Goal: Information Seeking & Learning: Find contact information

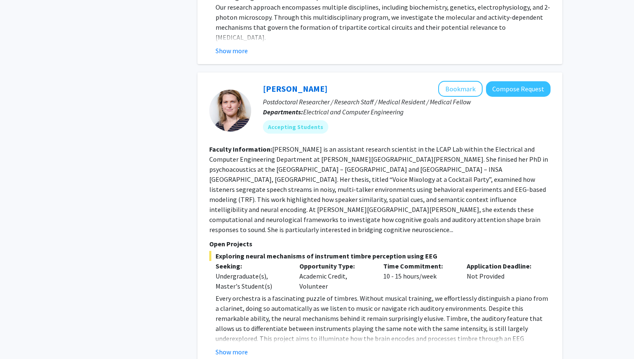
scroll to position [1748, 0]
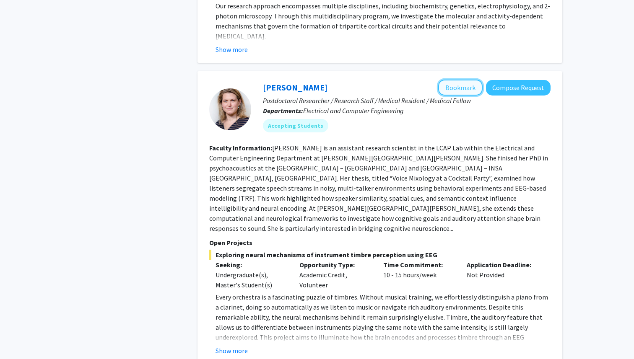
click at [475, 80] on button "Bookmark" at bounding box center [460, 88] width 44 height 16
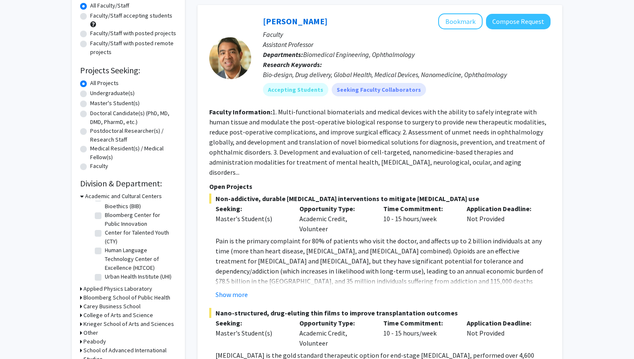
scroll to position [0, 0]
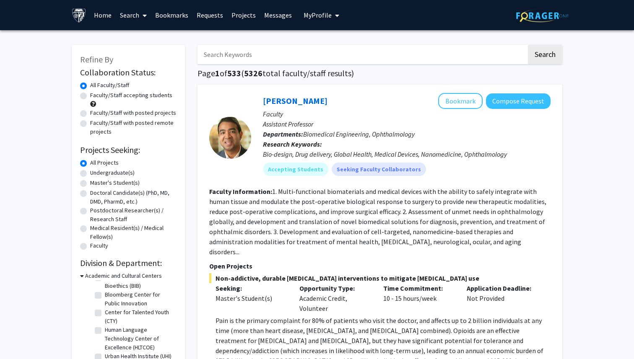
click at [178, 18] on link "Bookmarks" at bounding box center [171, 14] width 41 height 29
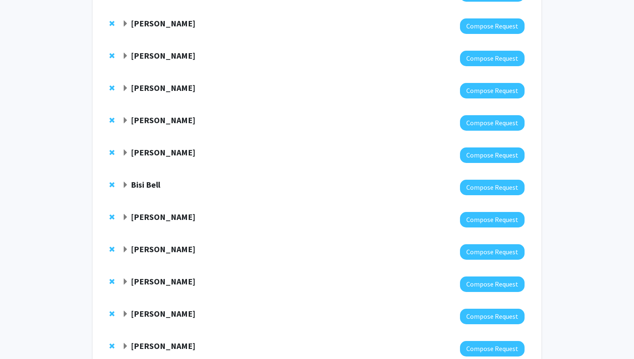
scroll to position [560, 0]
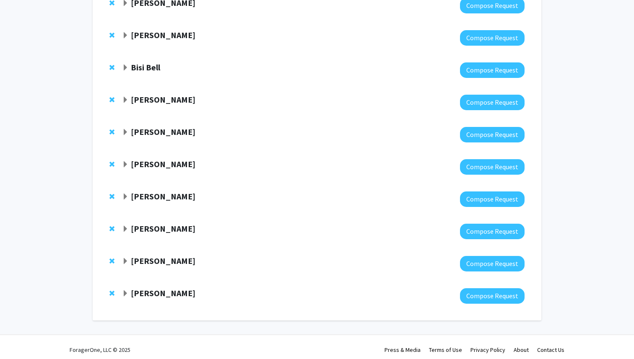
click at [124, 290] on span "Expand Moira-Phoebe Huet Bookmark" at bounding box center [125, 293] width 7 height 7
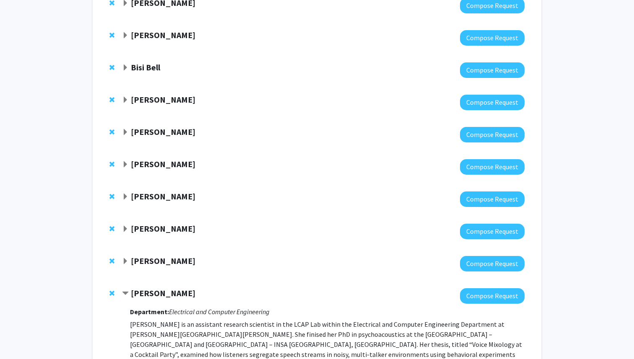
click at [125, 258] on span "Expand Jun Hua Bookmark" at bounding box center [125, 261] width 7 height 7
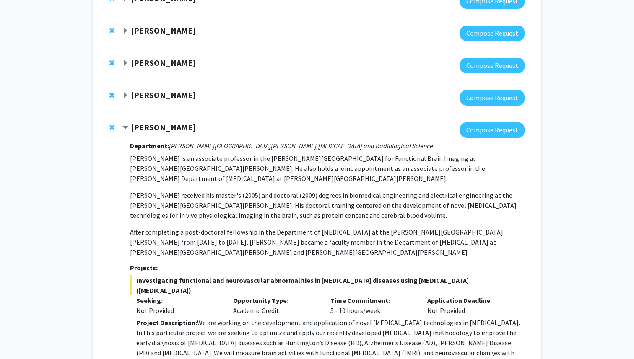
scroll to position [694, 0]
click at [127, 92] on span "Expand Haris Sair Bookmark" at bounding box center [125, 95] width 7 height 7
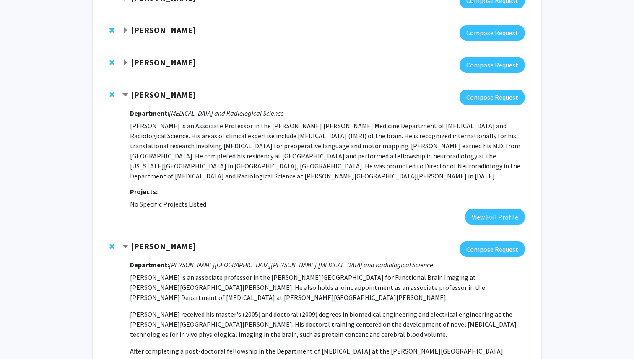
click at [125, 61] on div "[PERSON_NAME]" at bounding box center [212, 62] width 181 height 10
click at [125, 60] on span "Expand Laura Fayad Bookmark" at bounding box center [125, 63] width 7 height 7
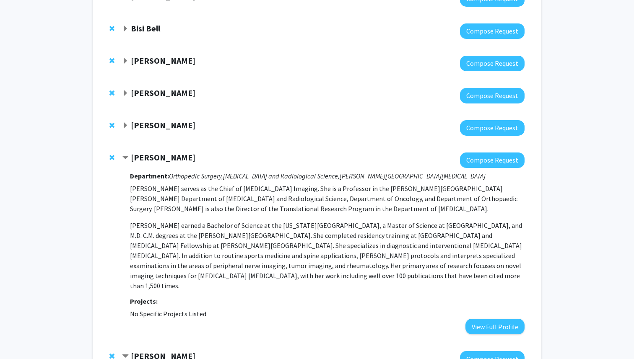
scroll to position [552, 0]
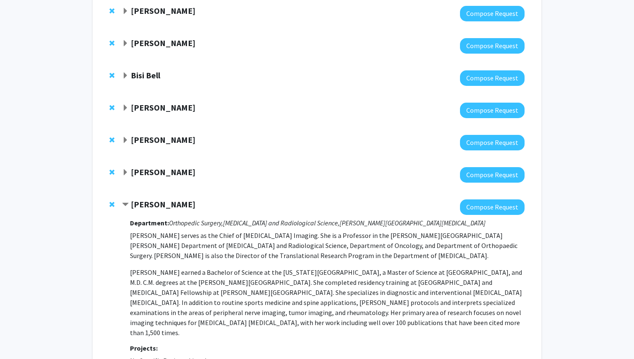
click at [128, 169] on span "Expand Andreia Faria Bookmark" at bounding box center [125, 172] width 7 height 7
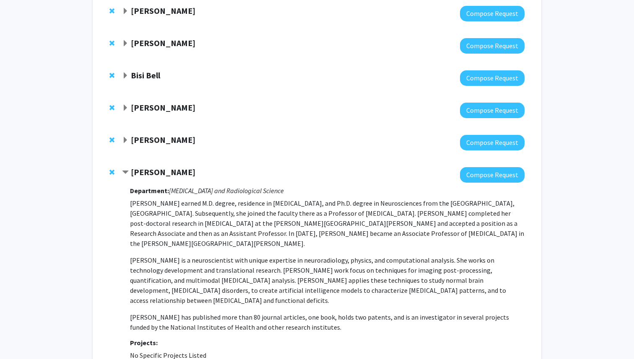
click at [127, 137] on span "Expand Kristine Glunde Bookmark" at bounding box center [125, 140] width 7 height 7
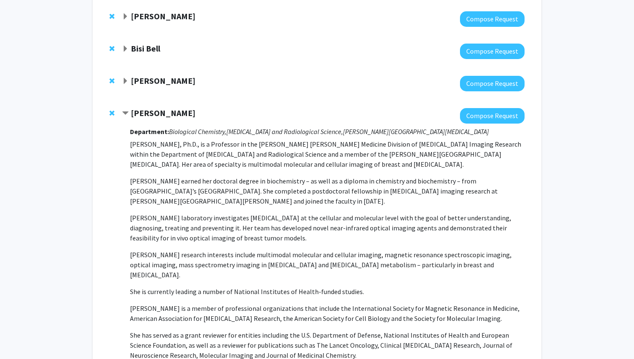
scroll to position [549, 0]
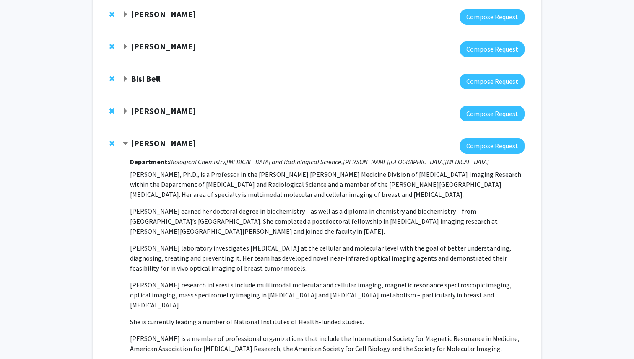
click at [124, 108] on span "Expand Nick Durr Bookmark" at bounding box center [125, 111] width 7 height 7
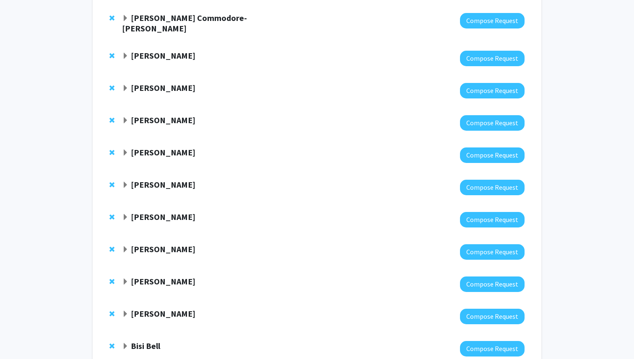
scroll to position [0, 0]
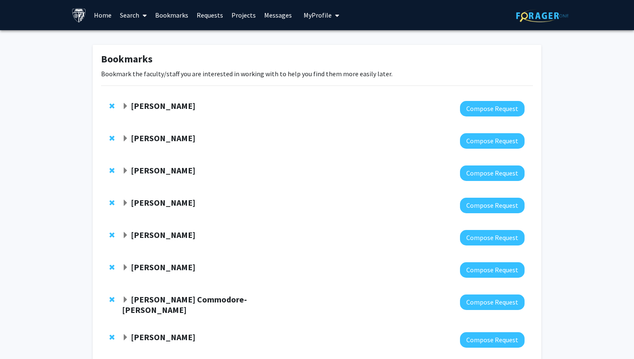
click at [134, 11] on link "Search" at bounding box center [133, 14] width 35 height 29
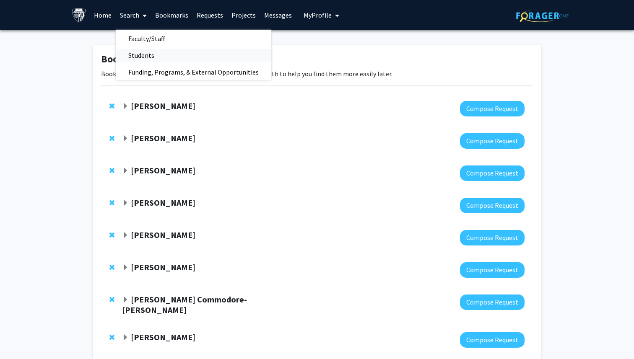
click at [137, 53] on span "Students" at bounding box center [141, 55] width 51 height 17
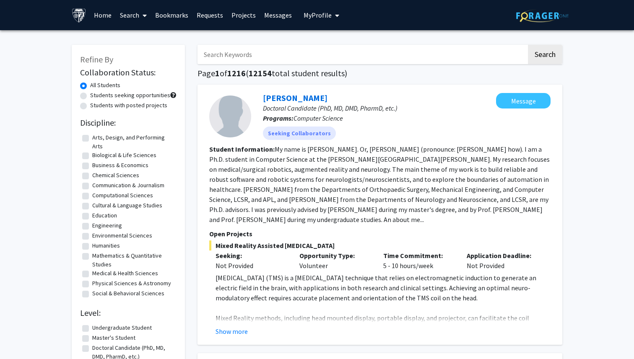
click at [306, 218] on fg-read-more "My name is [PERSON_NAME]. Or, [PERSON_NAME] (pronounce: [PERSON_NAME] how). I a…" at bounding box center [379, 184] width 340 height 79
click at [315, 221] on fg-read-more "My name is [PERSON_NAME]. Or, [PERSON_NAME] (pronounce: [PERSON_NAME] how). I a…" at bounding box center [379, 184] width 340 height 79
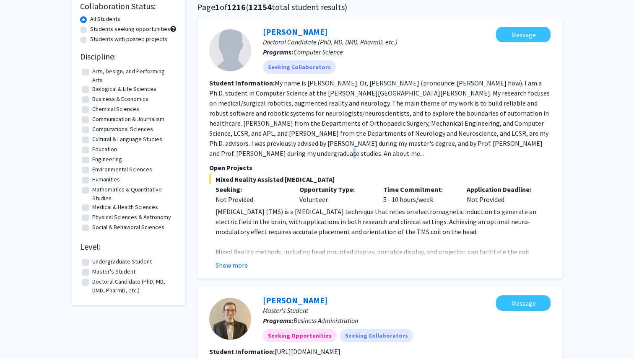
scroll to position [72, 0]
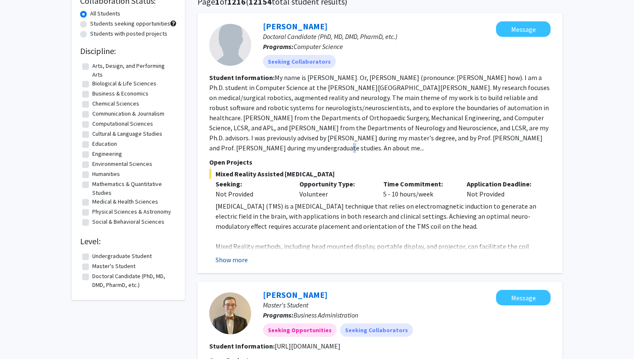
click at [238, 262] on button "Show more" at bounding box center [231, 260] width 32 height 10
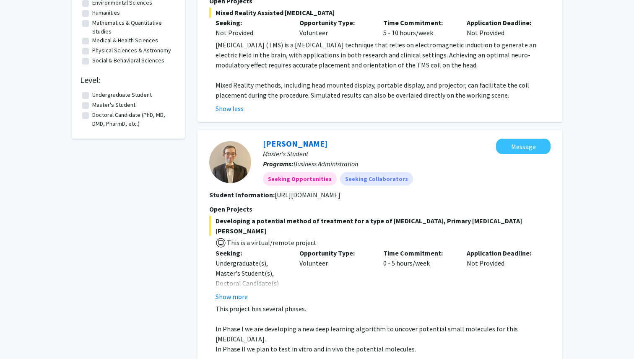
scroll to position [233, 0]
click at [237, 291] on button "Show more" at bounding box center [231, 296] width 32 height 10
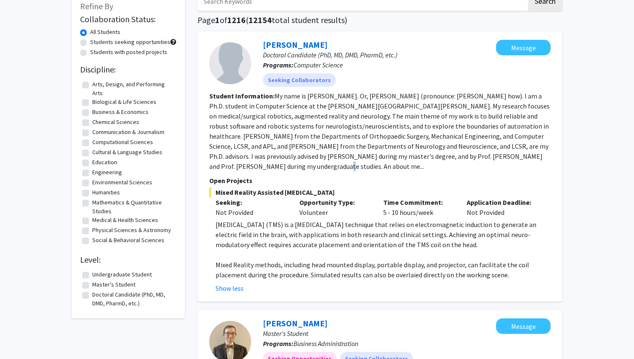
scroll to position [0, 0]
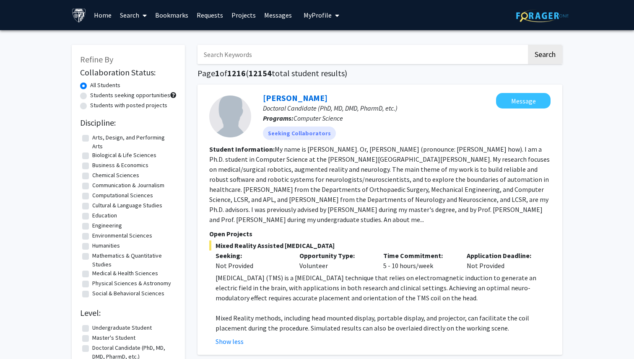
click at [137, 14] on link "Search" at bounding box center [133, 14] width 35 height 29
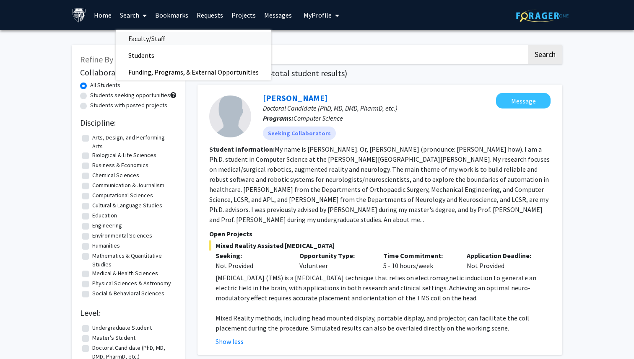
click at [144, 38] on span "Faculty/Staff" at bounding box center [147, 38] width 62 height 17
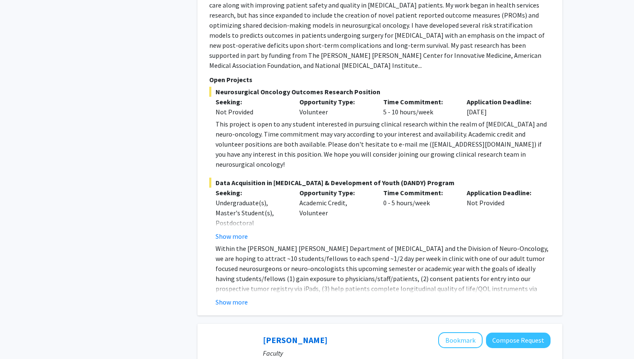
scroll to position [2044, 0]
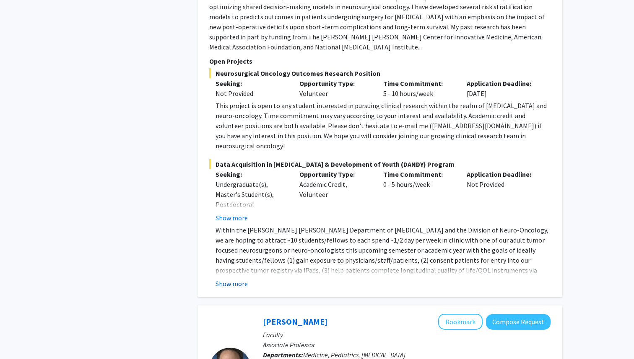
click at [235, 279] on button "Show more" at bounding box center [231, 284] width 32 height 10
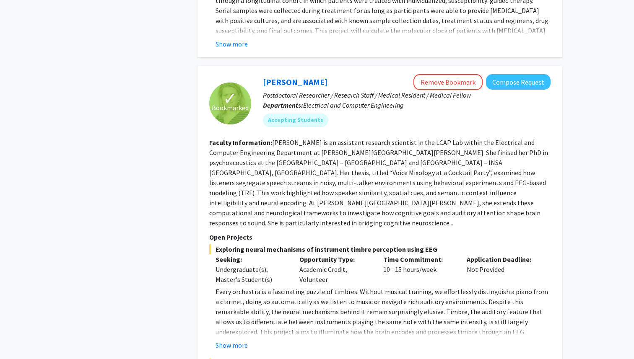
scroll to position [2861, 0]
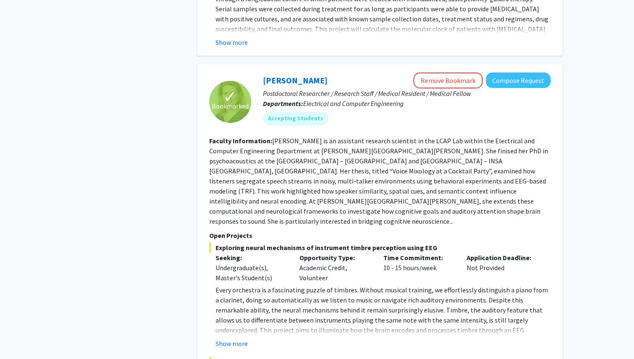
click at [236, 285] on fg-read-more "Every orchestra is a fascinating puzzle of timbres. Without musical training, w…" at bounding box center [379, 317] width 341 height 64
click at [236, 339] on button "Show more" at bounding box center [231, 344] width 32 height 10
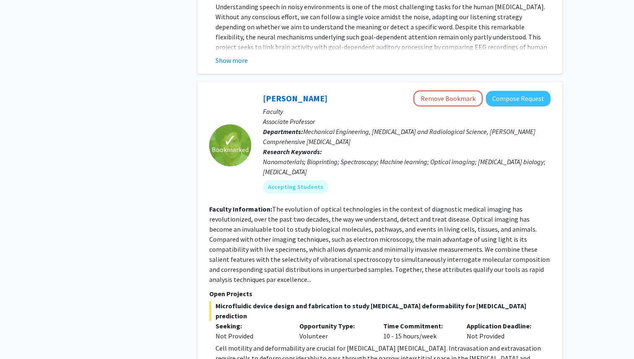
scroll to position [3538, 0]
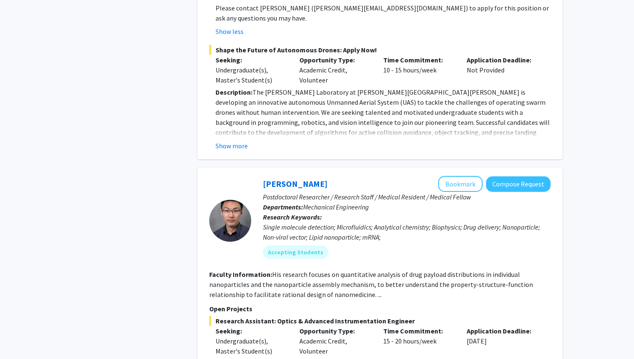
scroll to position [4025, 0]
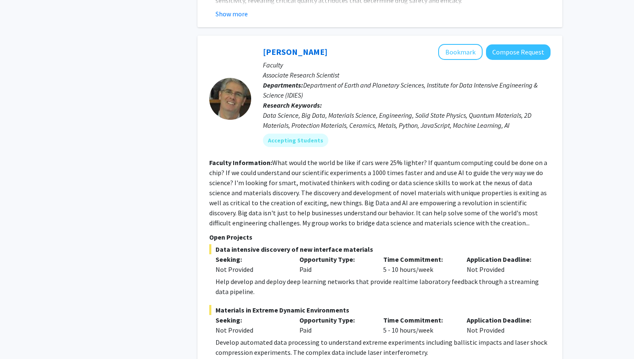
scroll to position [4937, 0]
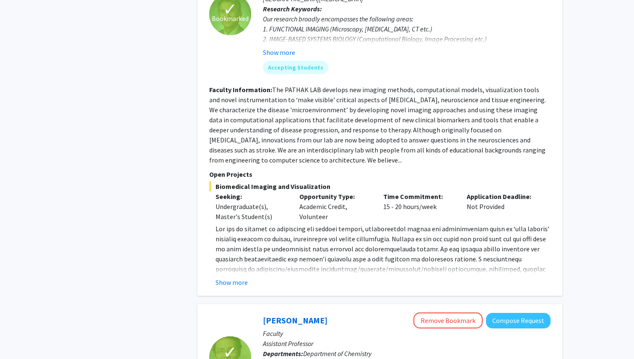
scroll to position [795, 0]
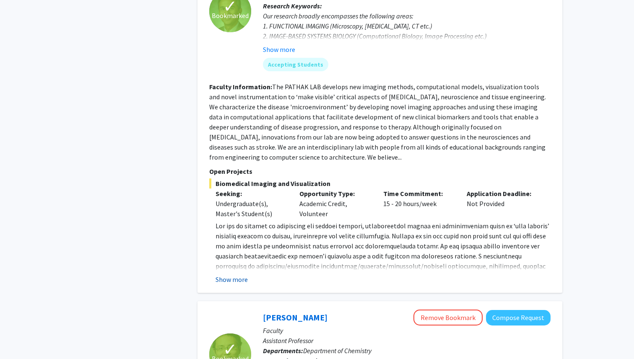
click at [241, 275] on button "Show more" at bounding box center [231, 280] width 32 height 10
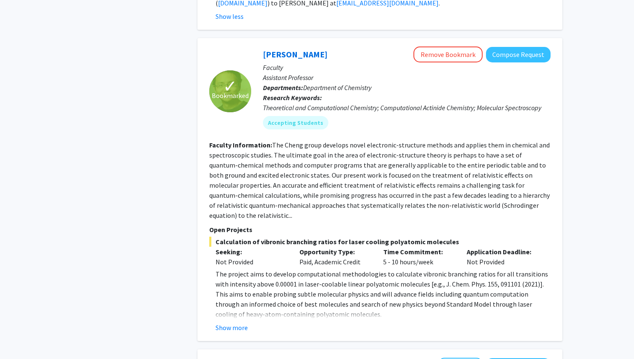
scroll to position [1114, 0]
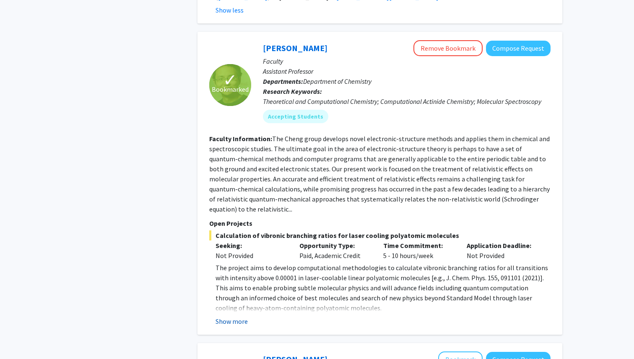
click at [237, 316] on button "Show more" at bounding box center [231, 321] width 32 height 10
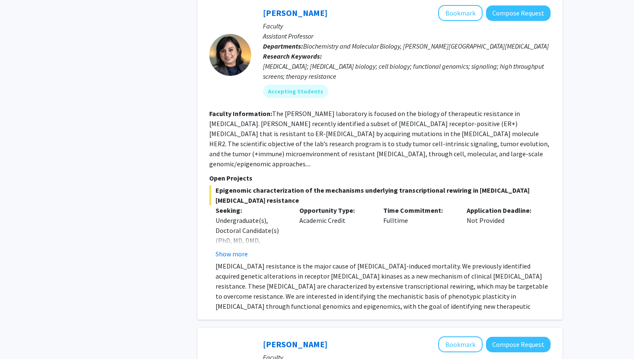
scroll to position [1522, 0]
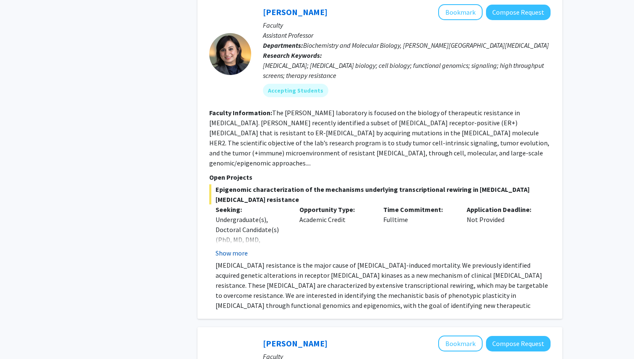
click at [239, 248] on button "Show more" at bounding box center [231, 253] width 32 height 10
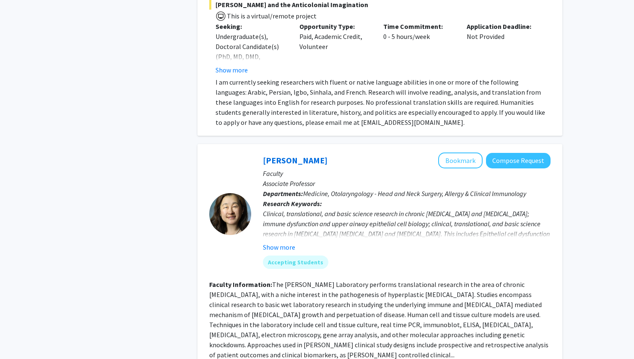
scroll to position [2733, 0]
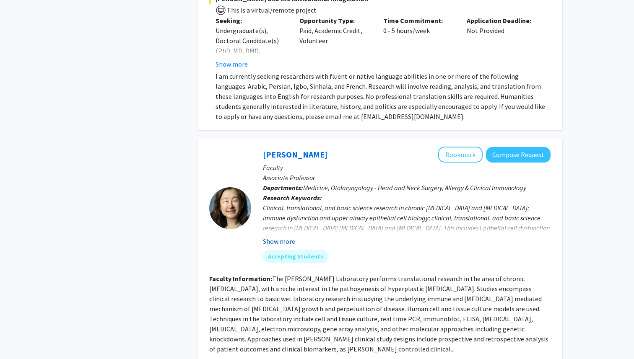
click at [279, 236] on button "Show more" at bounding box center [279, 241] width 32 height 10
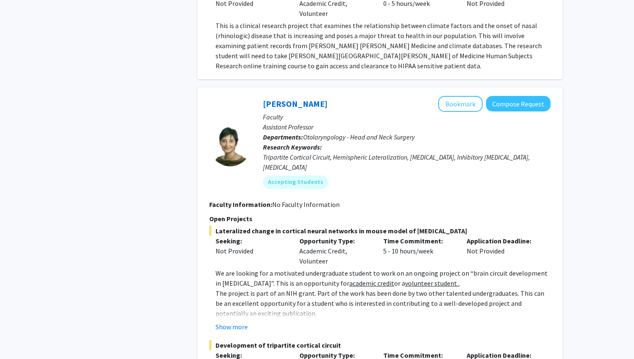
scroll to position [3158, 0]
click at [232, 321] on button "Show more" at bounding box center [231, 326] width 32 height 10
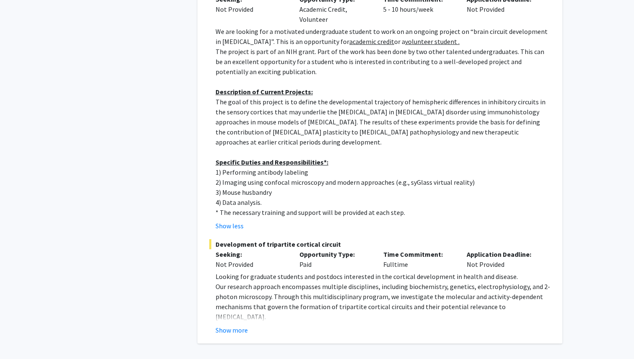
scroll to position [3416, 0]
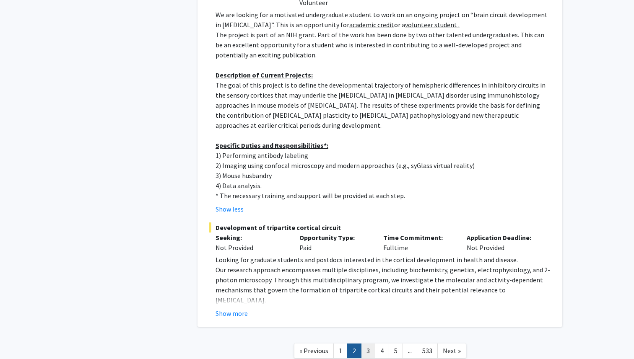
click at [368, 344] on link "3" at bounding box center [368, 351] width 14 height 15
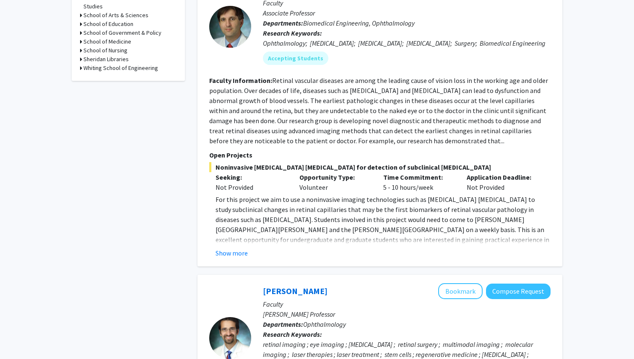
scroll to position [433, 0]
click at [232, 251] on button "Show more" at bounding box center [231, 253] width 32 height 10
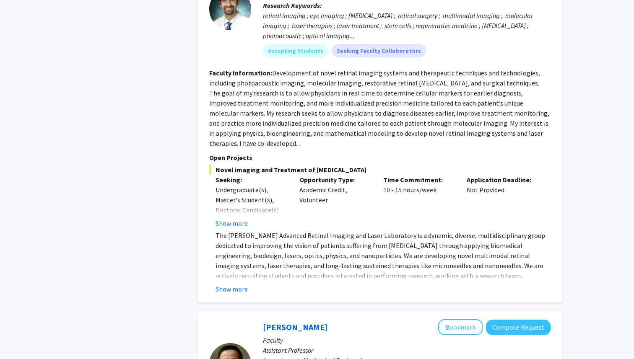
scroll to position [837, 0]
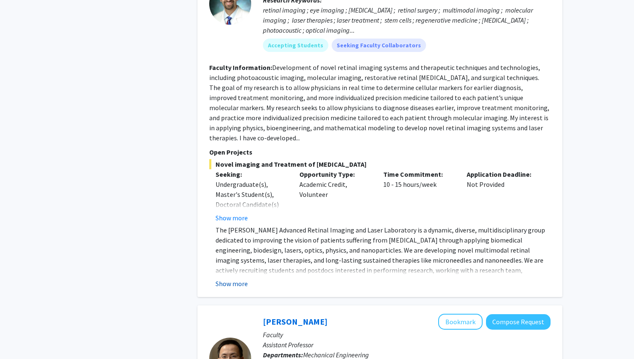
click at [237, 279] on button "Show more" at bounding box center [231, 284] width 32 height 10
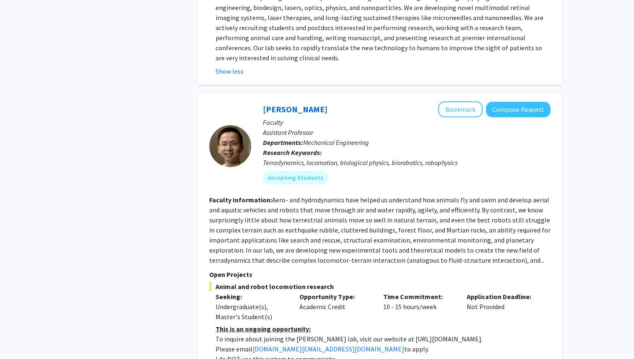
scroll to position [1080, 0]
drag, startPoint x: 251, startPoint y: 320, endPoint x: 339, endPoint y: 309, distance: 88.2
click at [339, 324] on div "This is an ongoing opportunity: To inquire about joining the [PERSON_NAME] lab,…" at bounding box center [382, 349] width 335 height 50
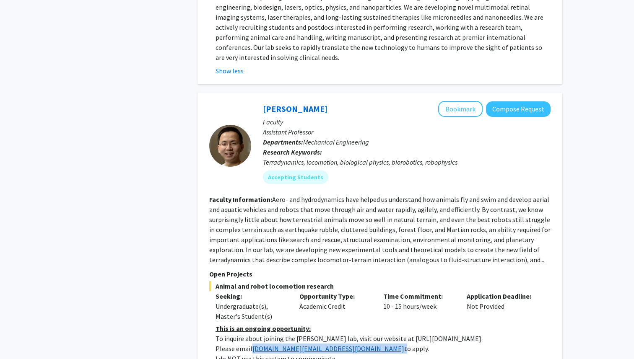
drag, startPoint x: 299, startPoint y: 319, endPoint x: 253, endPoint y: 319, distance: 46.1
click at [253, 344] on p "Please email [DOMAIN_NAME][EMAIL_ADDRESS][DOMAIN_NAME] to apply." at bounding box center [382, 349] width 335 height 10
copy p "[DOMAIN_NAME][EMAIL_ADDRESS][DOMAIN_NAME]"
click at [395, 195] on fg-read-more "Aero- and hydrodynamics have helped us understand how animals fly and swim and …" at bounding box center [379, 229] width 341 height 69
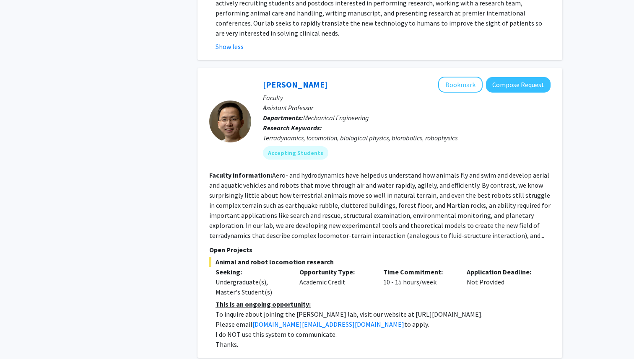
scroll to position [1113, 0]
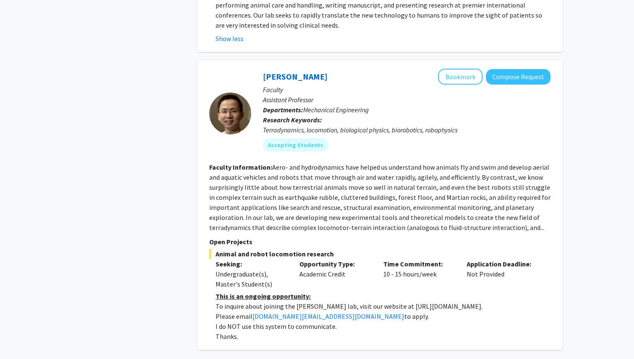
drag, startPoint x: 382, startPoint y: 277, endPoint x: 455, endPoint y: 280, distance: 73.0
click at [455, 301] on p "To inquire about joining the [PERSON_NAME] lab, visit our website at [URL][DOMA…" at bounding box center [382, 306] width 335 height 10
copy p "[URL][DOMAIN_NAME]"
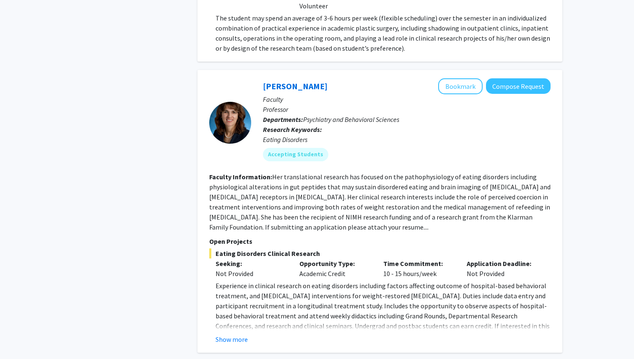
scroll to position [1705, 0]
click at [237, 303] on fg-read-more "Experience in clinical research on eating disorders including factors affecting…" at bounding box center [379, 312] width 341 height 64
click at [234, 334] on button "Show more" at bounding box center [231, 339] width 32 height 10
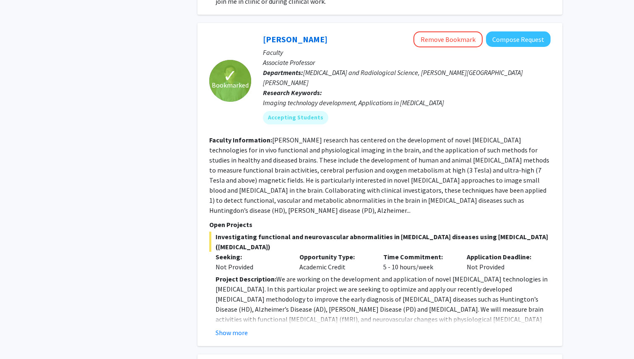
scroll to position [2347, 0]
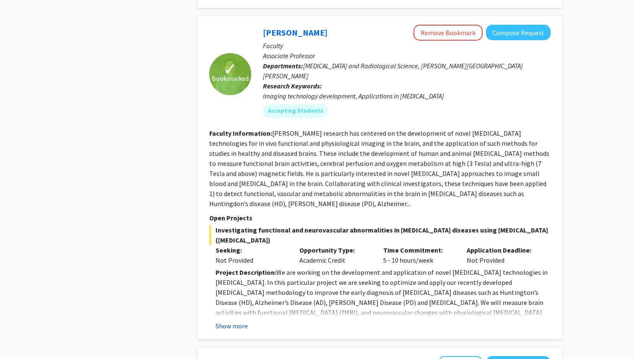
click at [244, 321] on button "Show more" at bounding box center [231, 326] width 32 height 10
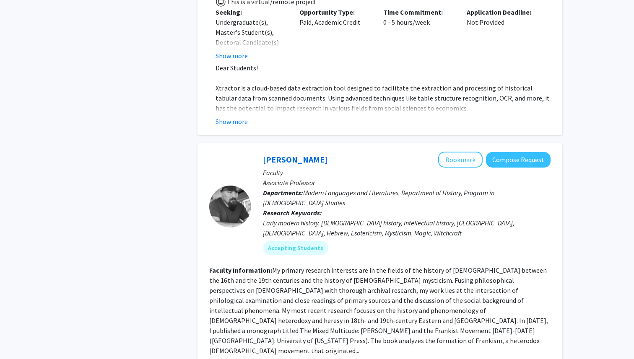
scroll to position [3173, 0]
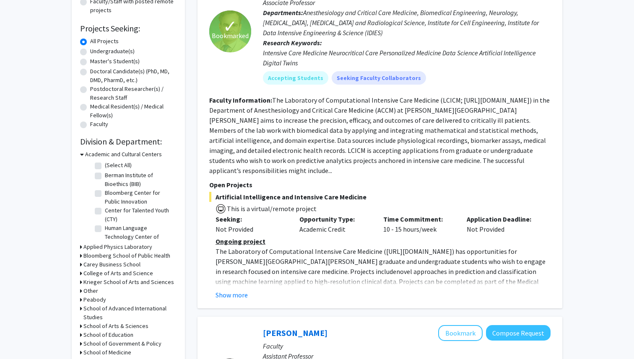
scroll to position [122, 0]
click at [239, 289] on button "Show more" at bounding box center [231, 294] width 32 height 10
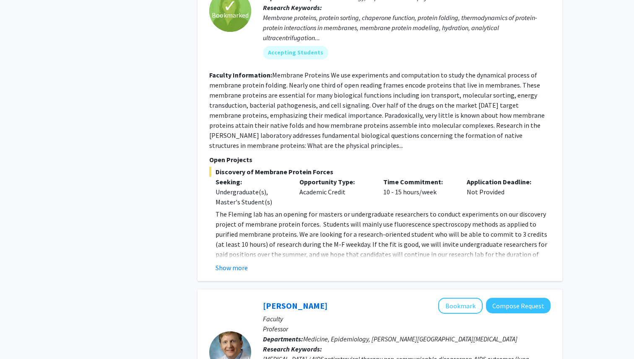
scroll to position [918, 0]
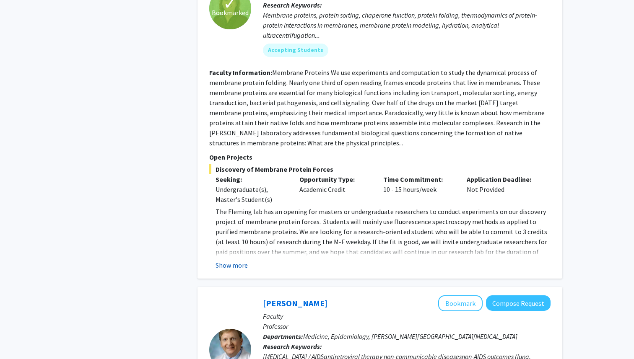
click at [230, 260] on button "Show more" at bounding box center [231, 265] width 32 height 10
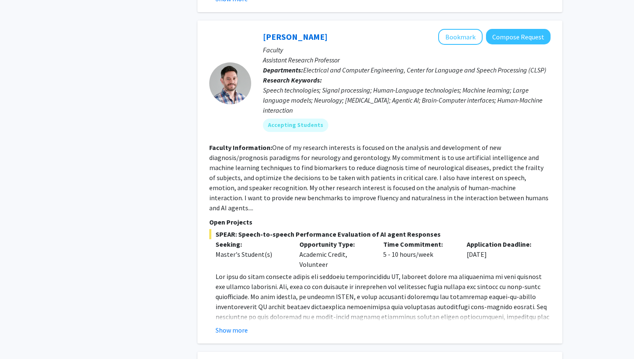
scroll to position [1959, 0]
click at [228, 325] on button "Show more" at bounding box center [231, 330] width 32 height 10
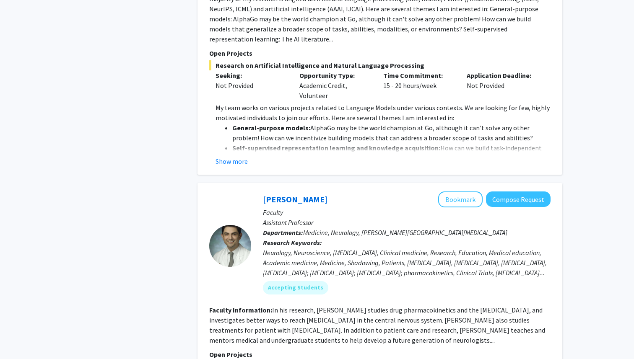
scroll to position [2859, 0]
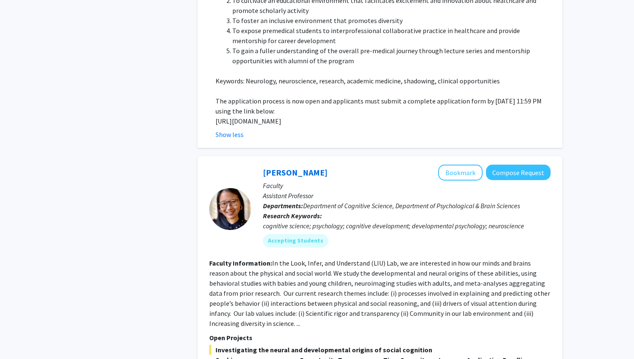
scroll to position [3531, 0]
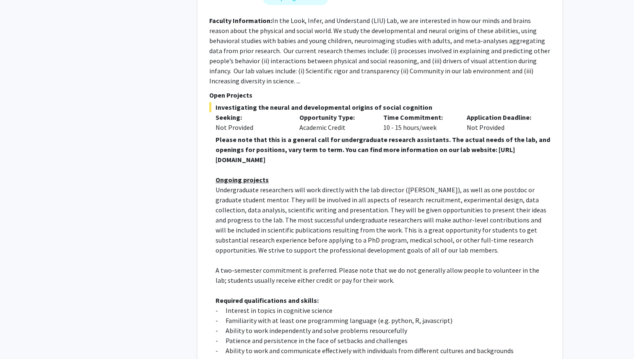
scroll to position [3771, 0]
drag, startPoint x: 313, startPoint y: 290, endPoint x: 460, endPoint y: 291, distance: 147.5
copy p "[URL][DOMAIN_NAME]"
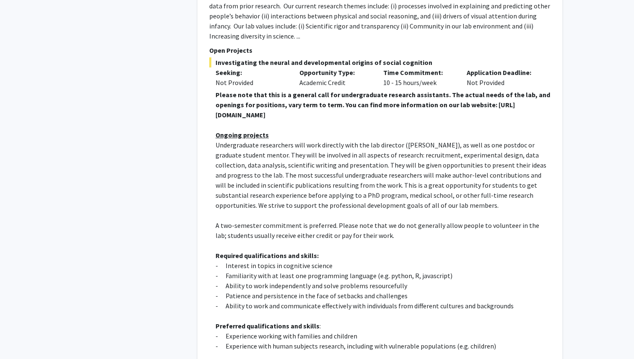
scroll to position [3841, 0]
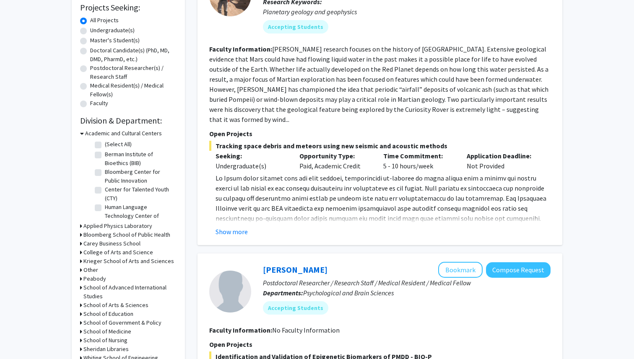
scroll to position [155, 0]
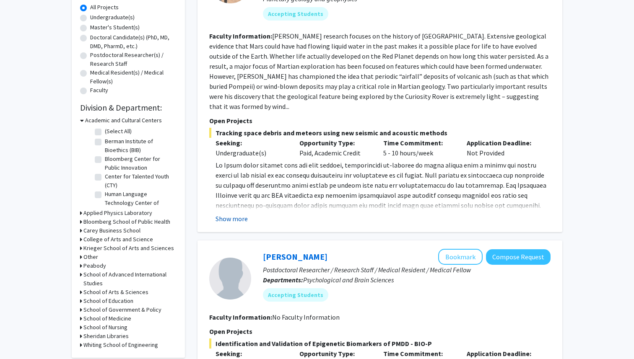
click at [232, 214] on button "Show more" at bounding box center [231, 219] width 32 height 10
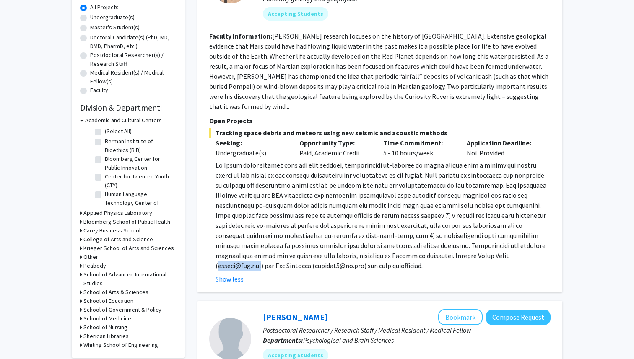
drag, startPoint x: 394, startPoint y: 246, endPoint x: 438, endPoint y: 248, distance: 43.2
click at [438, 248] on p at bounding box center [382, 215] width 335 height 111
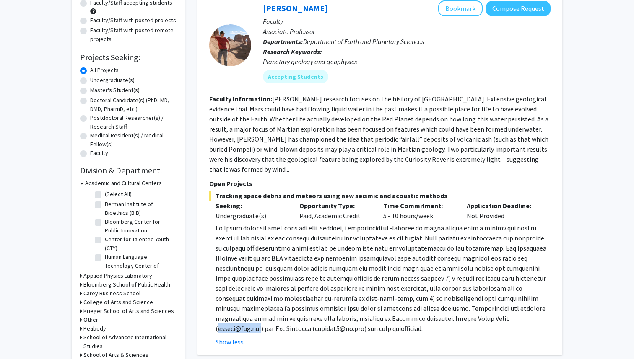
scroll to position [80, 0]
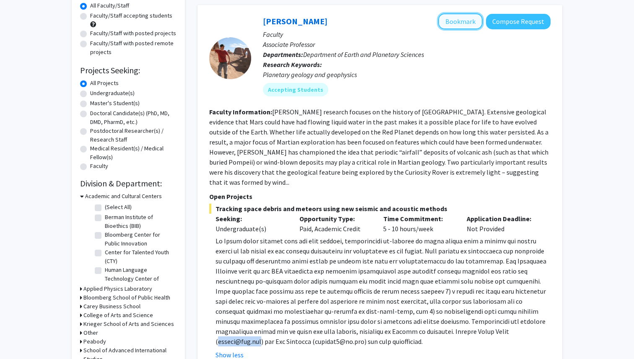
click at [461, 24] on button "Bookmark" at bounding box center [460, 21] width 44 height 16
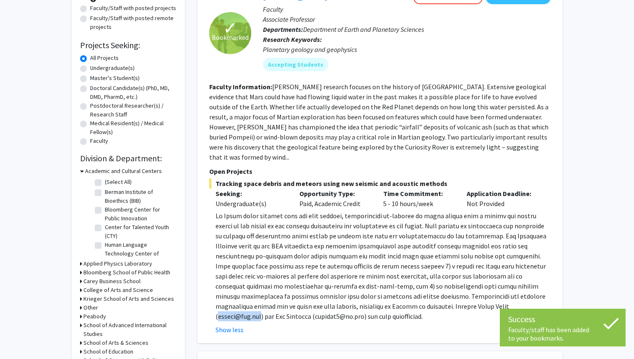
scroll to position [106, 0]
copy p "[EMAIL_ADDRESS][DOMAIN_NAME]"
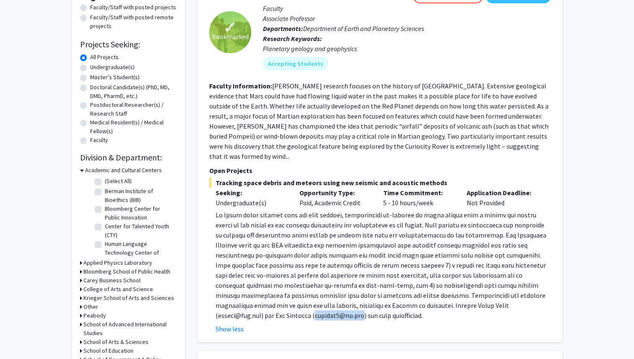
drag, startPoint x: 497, startPoint y: 296, endPoint x: 545, endPoint y: 295, distance: 47.8
click at [545, 295] on p at bounding box center [382, 265] width 335 height 111
copy p "[EMAIL_ADDRESS][DOMAIN_NAME]"
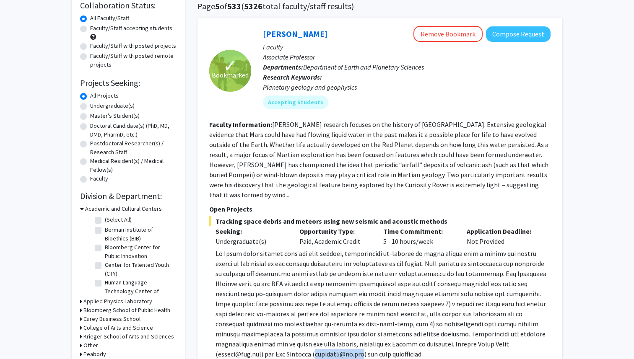
scroll to position [65, 0]
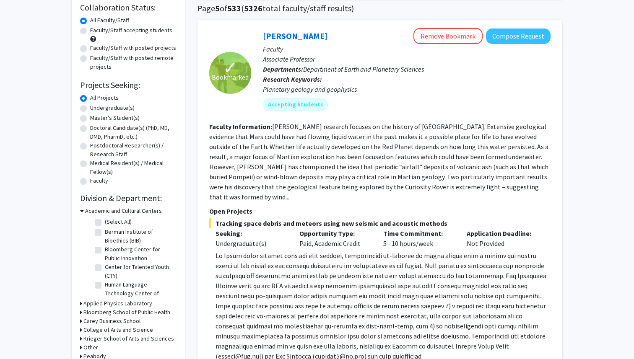
drag, startPoint x: 217, startPoint y: 213, endPoint x: 438, endPoint y: 210, distance: 220.9
click at [438, 218] on span "Tracking space debris and meteors using new seismic and acoustic methods" at bounding box center [379, 223] width 341 height 10
click at [436, 218] on span "Tracking space debris and meteors using new seismic and acoustic methods" at bounding box center [379, 223] width 341 height 10
drag, startPoint x: 216, startPoint y: 213, endPoint x: 477, endPoint y: 212, distance: 260.3
click at [477, 218] on span "Tracking space debris and meteors using new seismic and acoustic methods" at bounding box center [379, 223] width 341 height 10
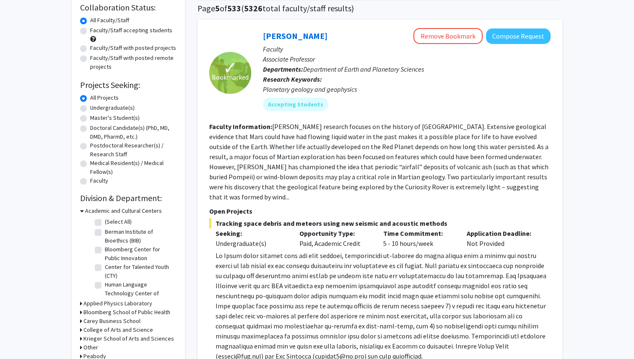
copy span "Tracking space debris and meteors using new seismic and acoustic methods"
